Goal: Transaction & Acquisition: Purchase product/service

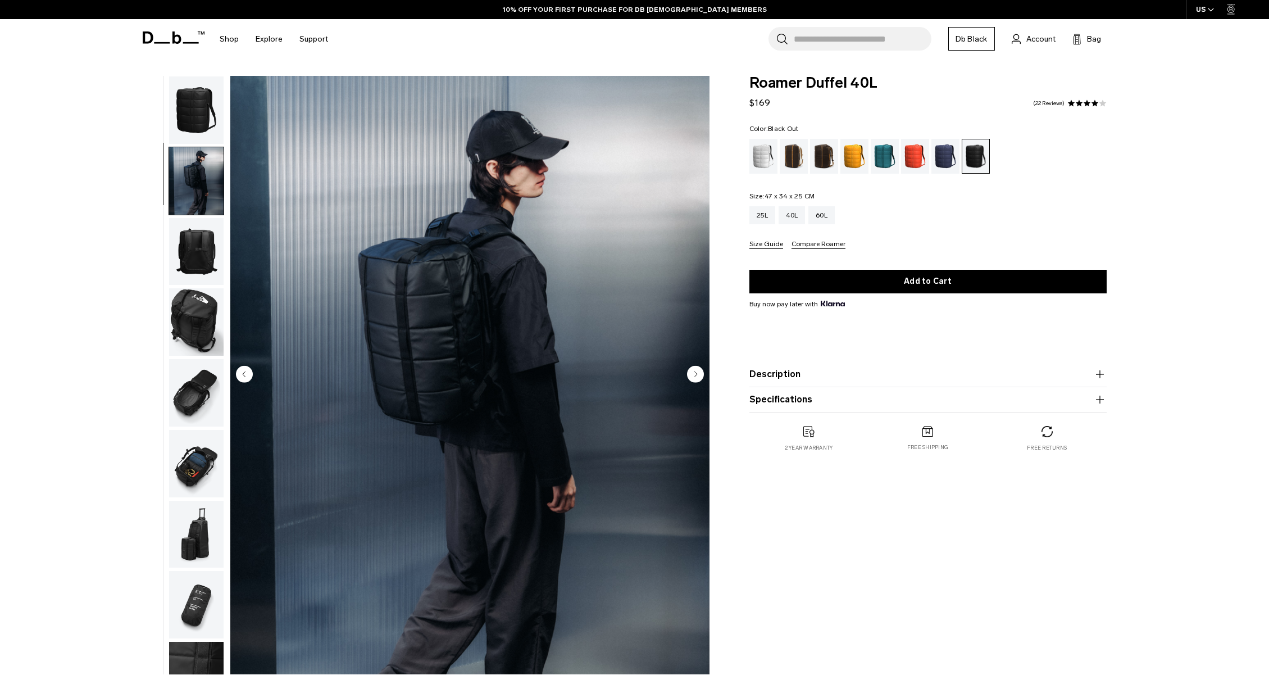
scroll to position [35, 0]
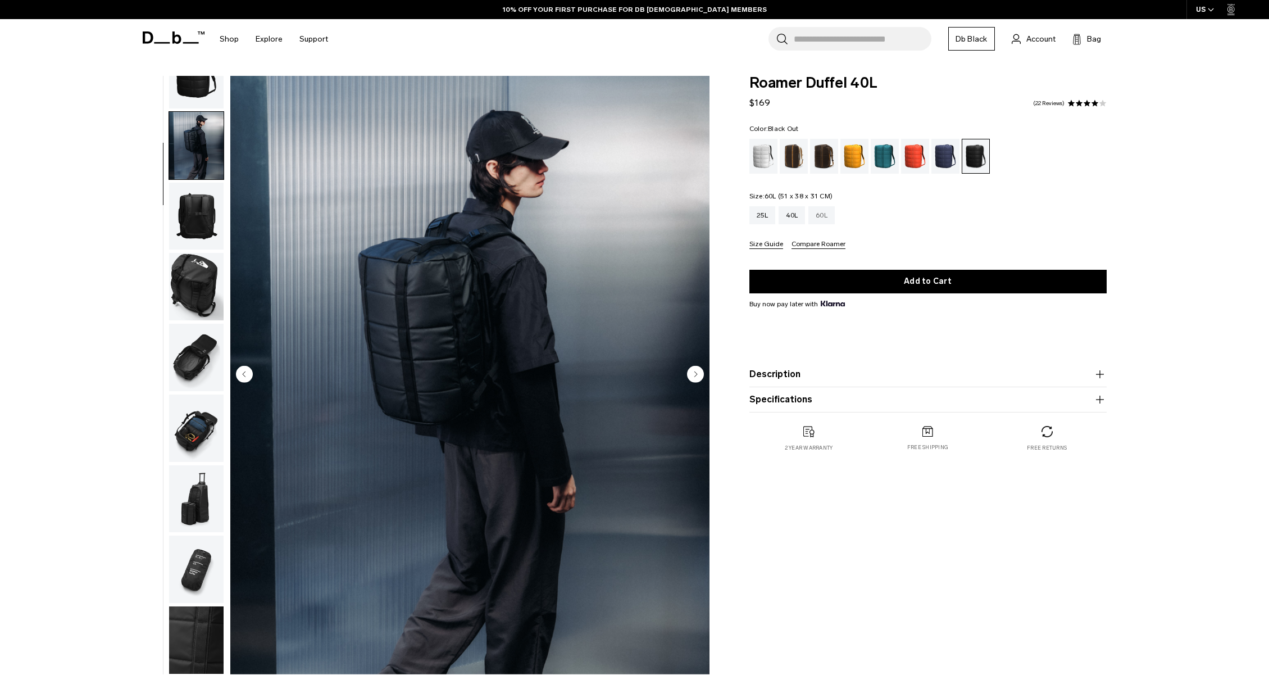
click at [820, 217] on div "60L" at bounding box center [822, 215] width 26 height 18
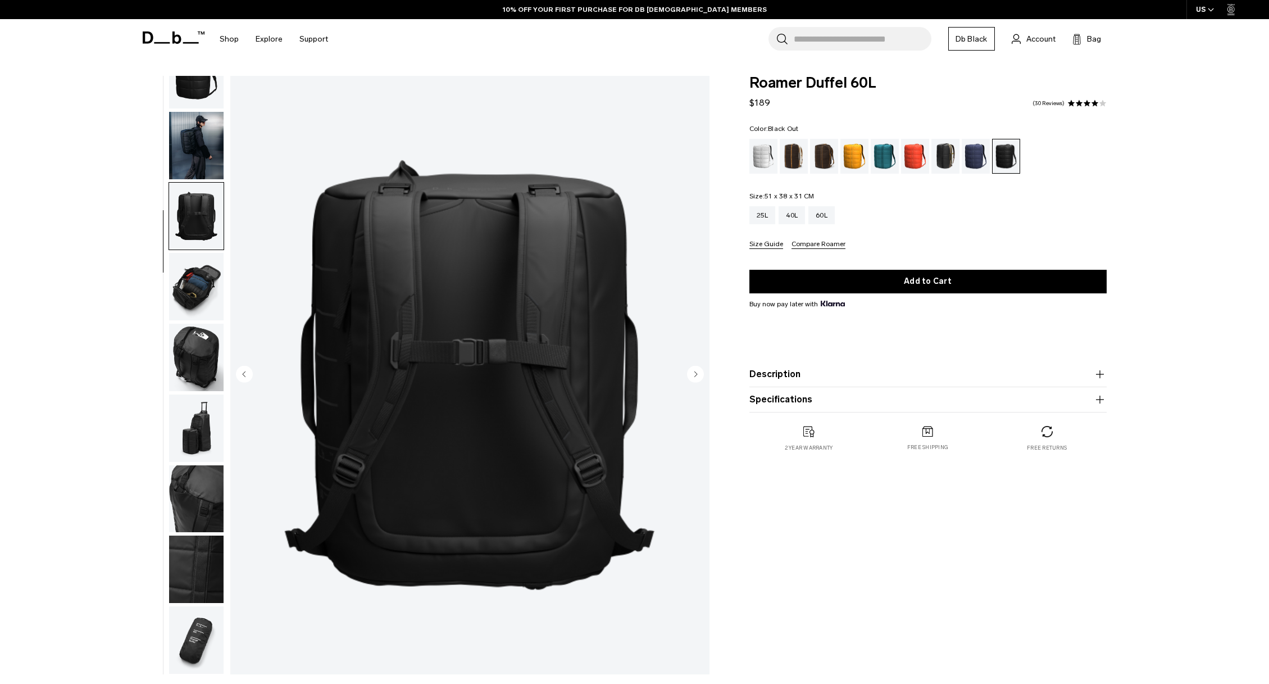
click at [202, 164] on img "button" at bounding box center [196, 145] width 55 height 67
